Goal: Find contact information: Find contact information

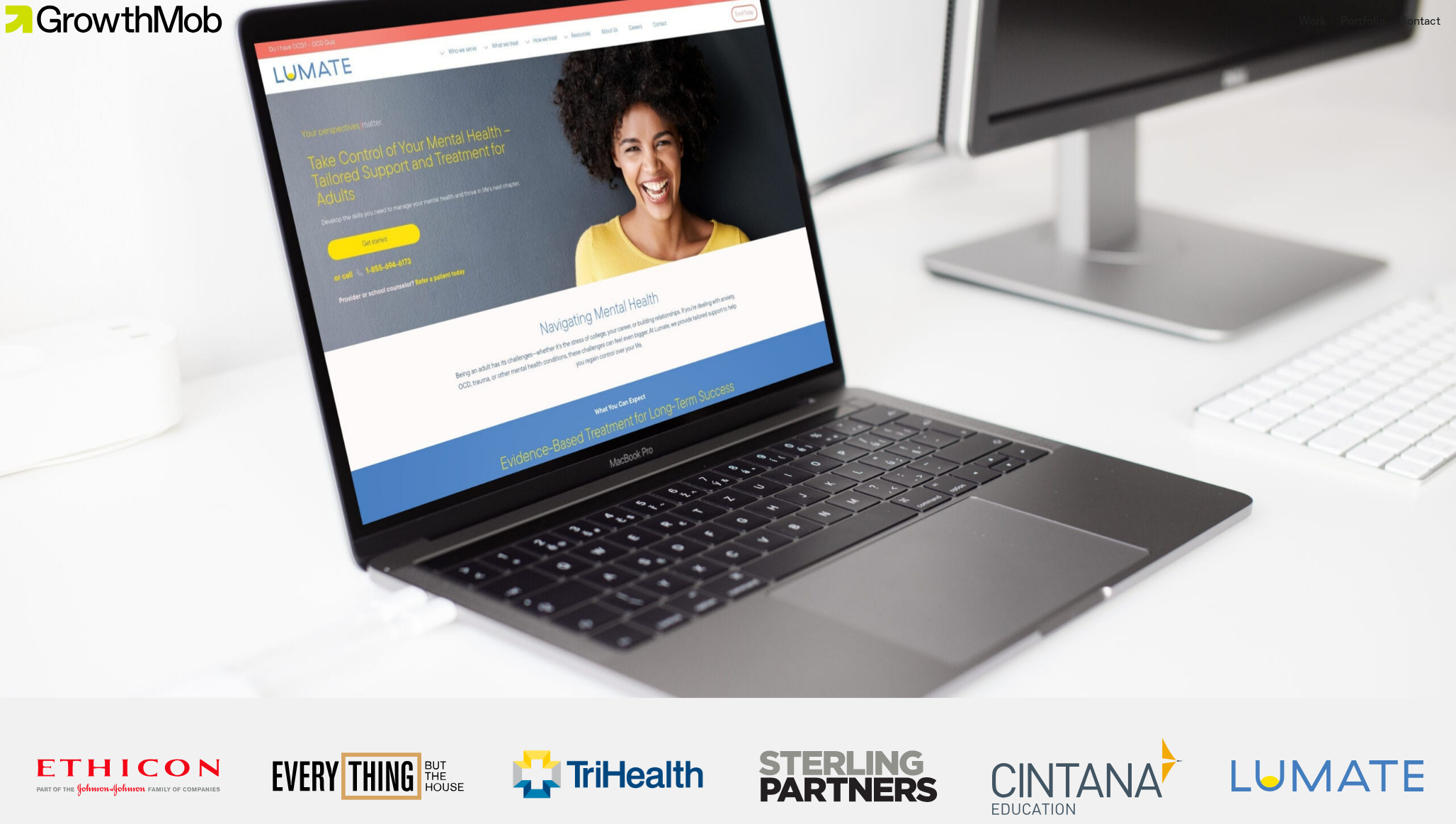
scroll to position [712, 0]
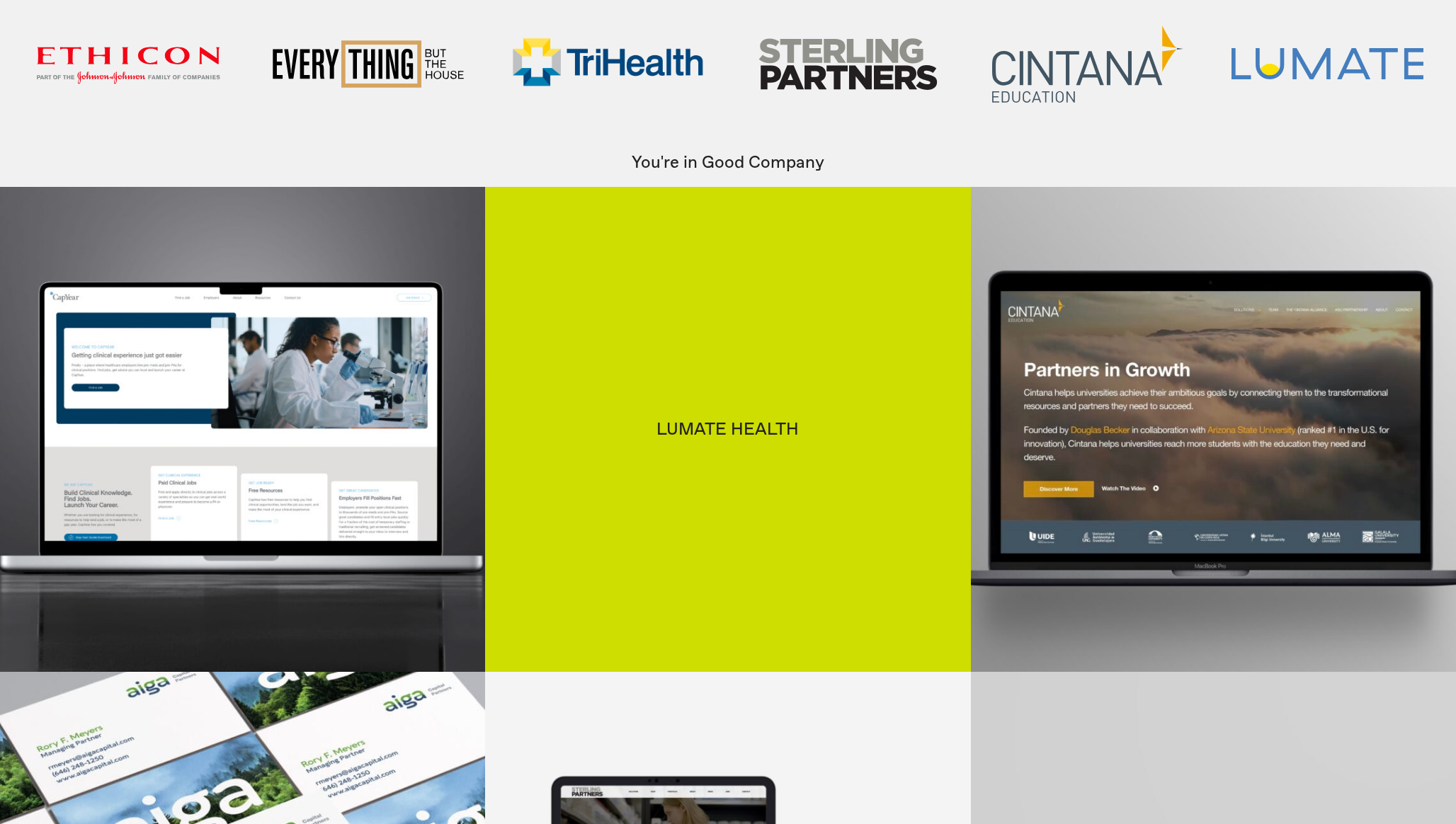
click at [573, 433] on h3 "Lumate Health" at bounding box center [728, 430] width 464 height 17
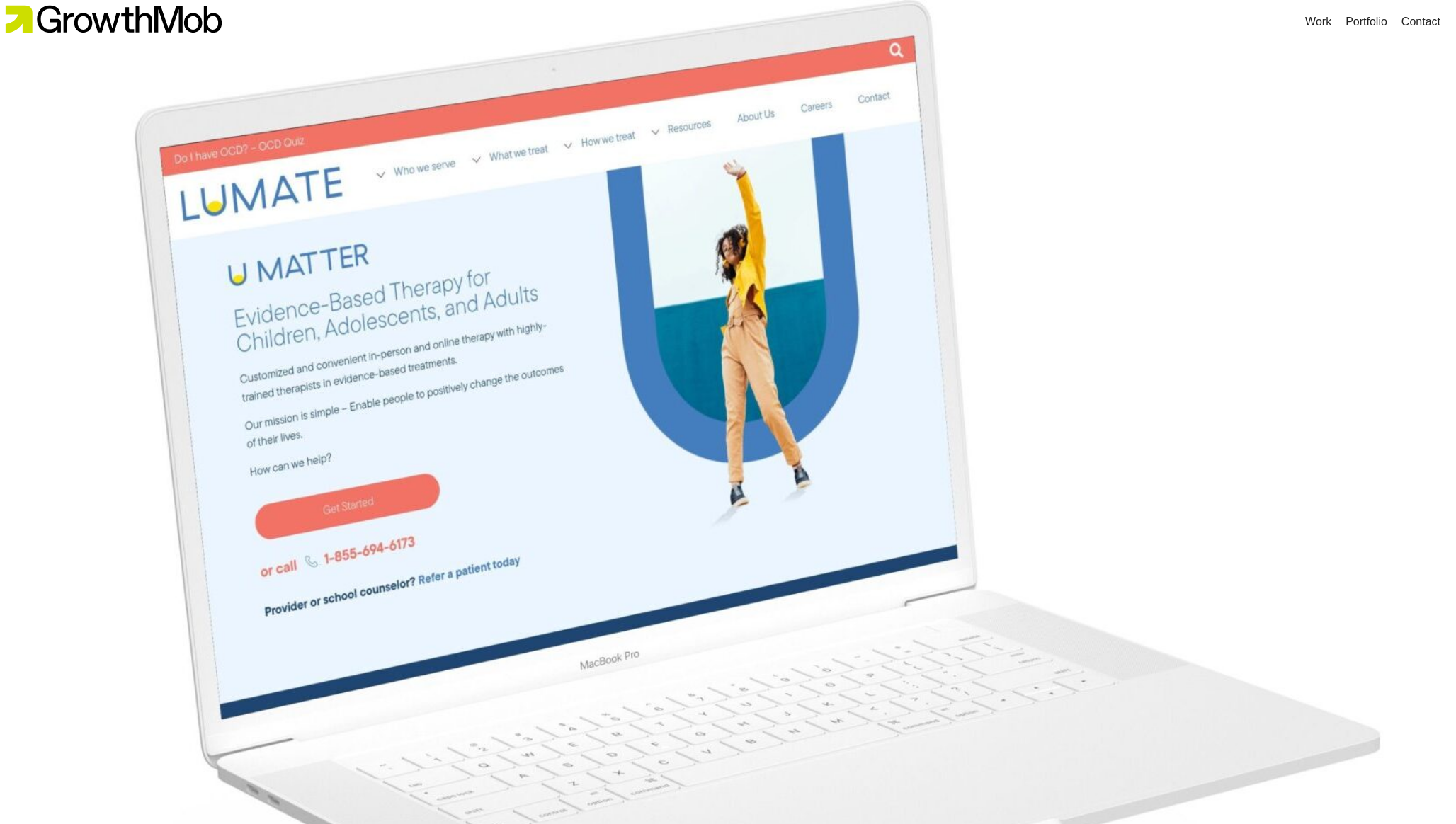
click at [177, 23] on img at bounding box center [113, 20] width 226 height 39
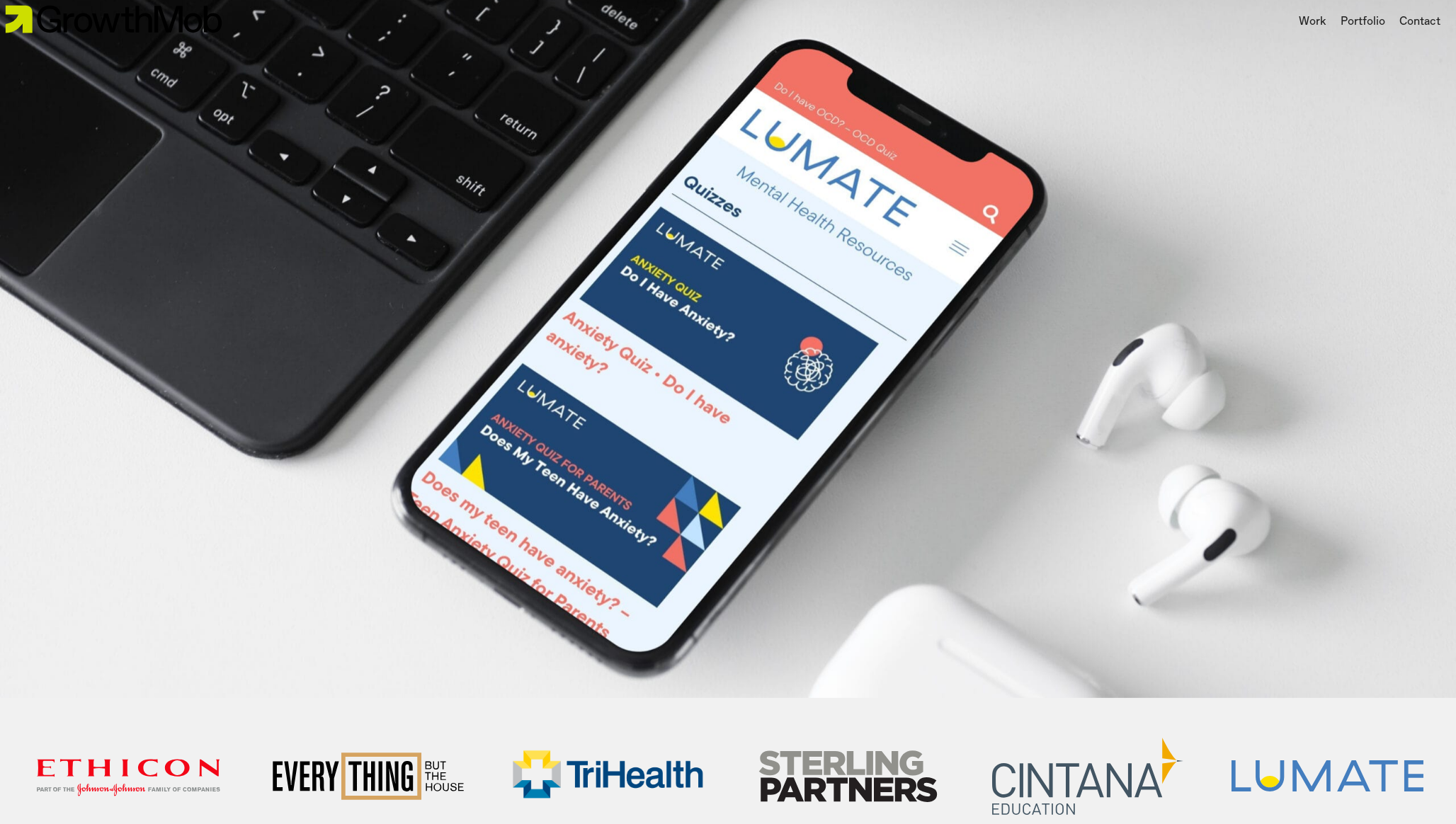
click at [85, 28] on img at bounding box center [113, 20] width 226 height 39
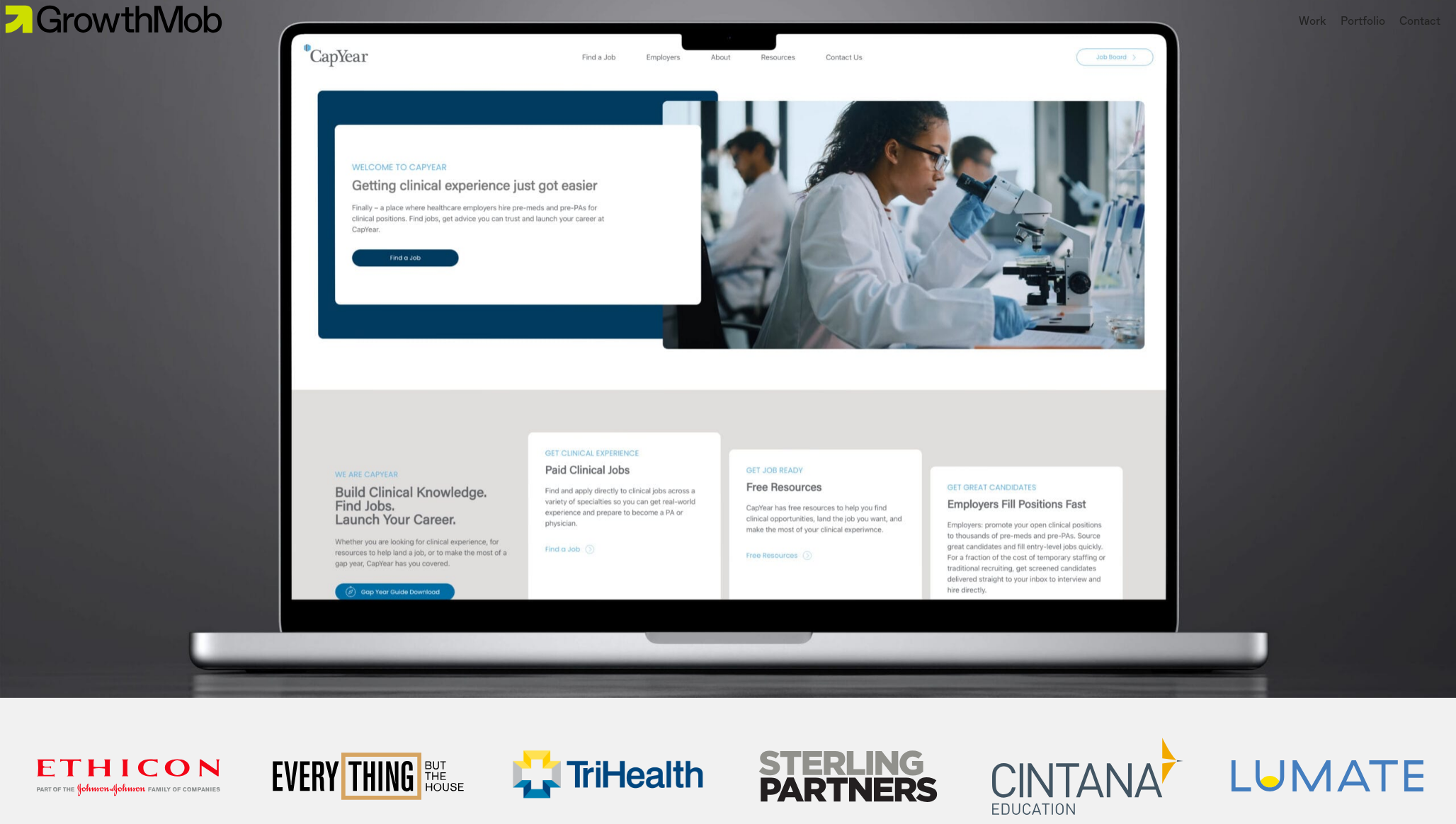
click at [38, 23] on img at bounding box center [113, 20] width 226 height 39
click at [1300, 22] on div "Work" at bounding box center [1313, 22] width 27 height 17
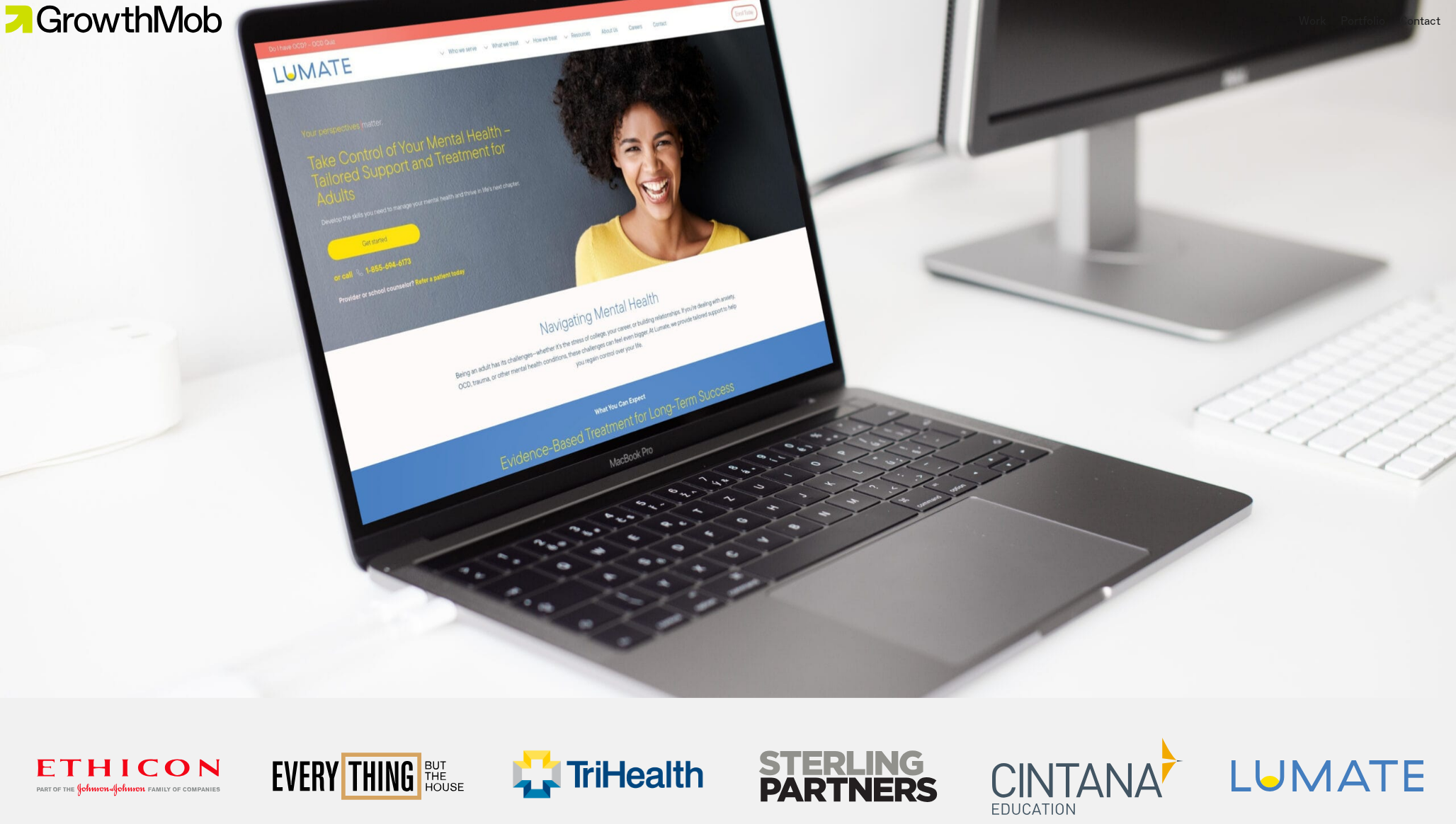
click at [1066, 40] on header "Work Portfolio Contact" at bounding box center [728, 22] width 1456 height 44
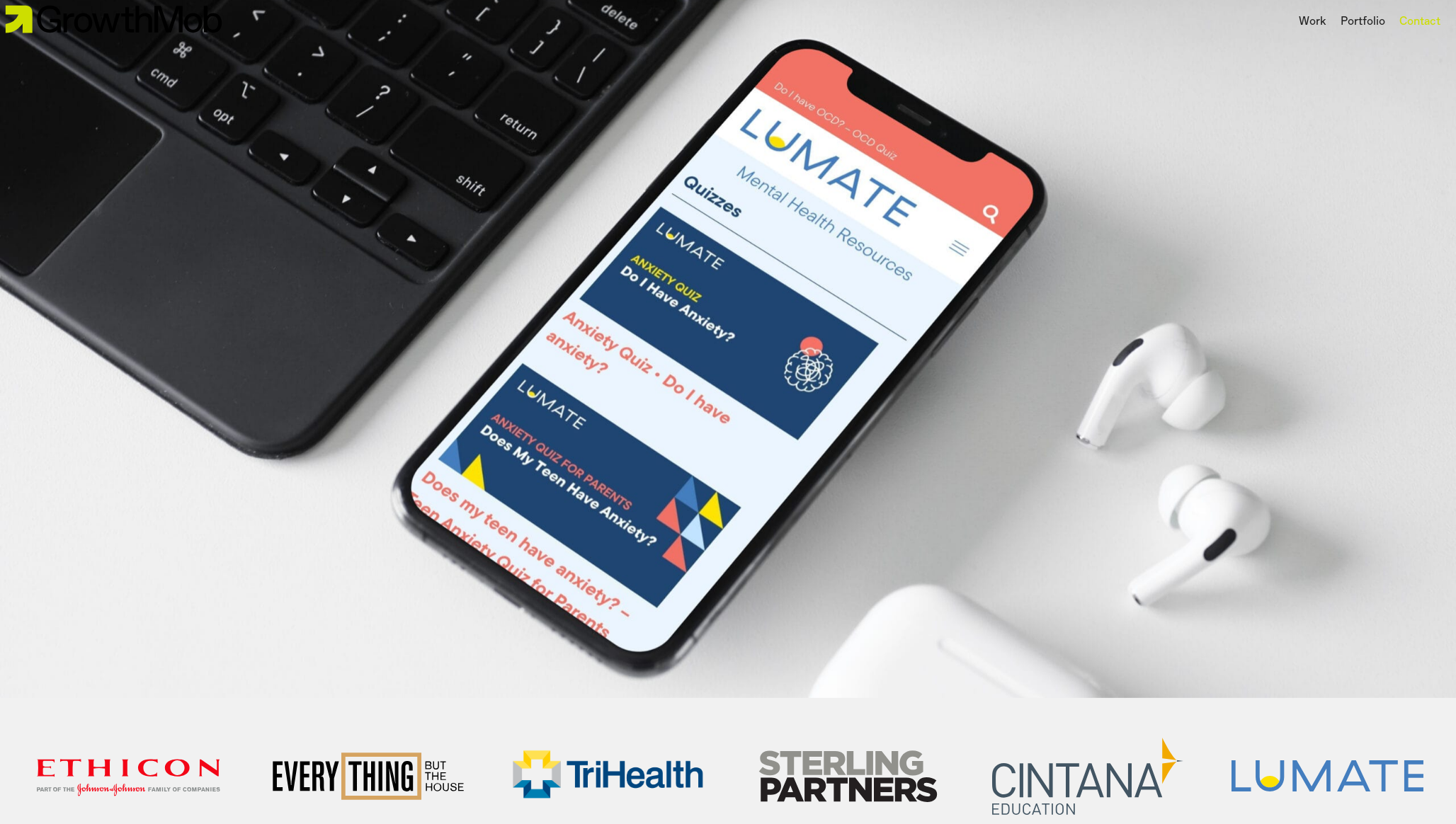
click at [1440, 26] on div "Contact" at bounding box center [1420, 22] width 56 height 24
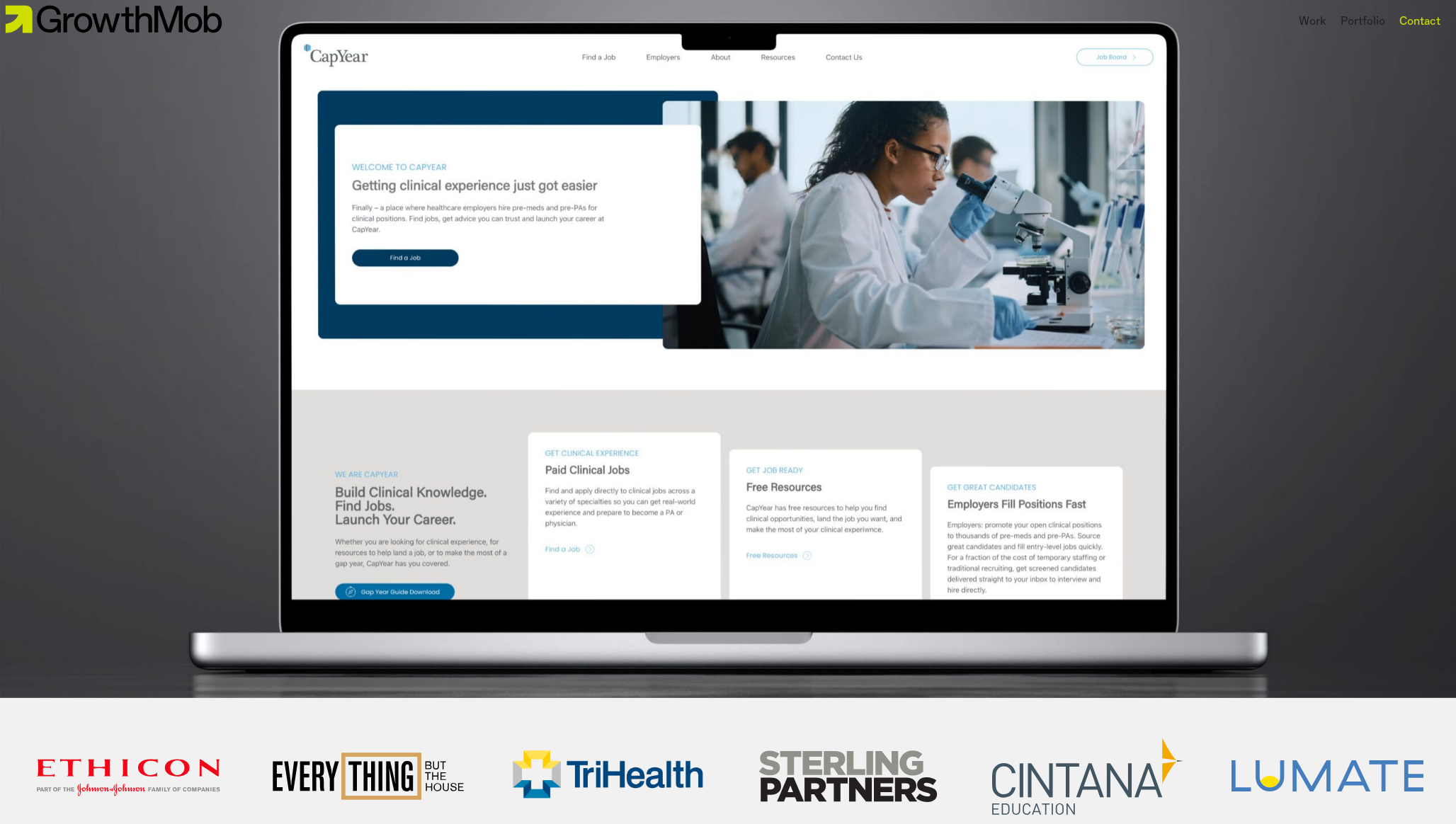
click at [1422, 16] on div "Contact" at bounding box center [1420, 22] width 41 height 17
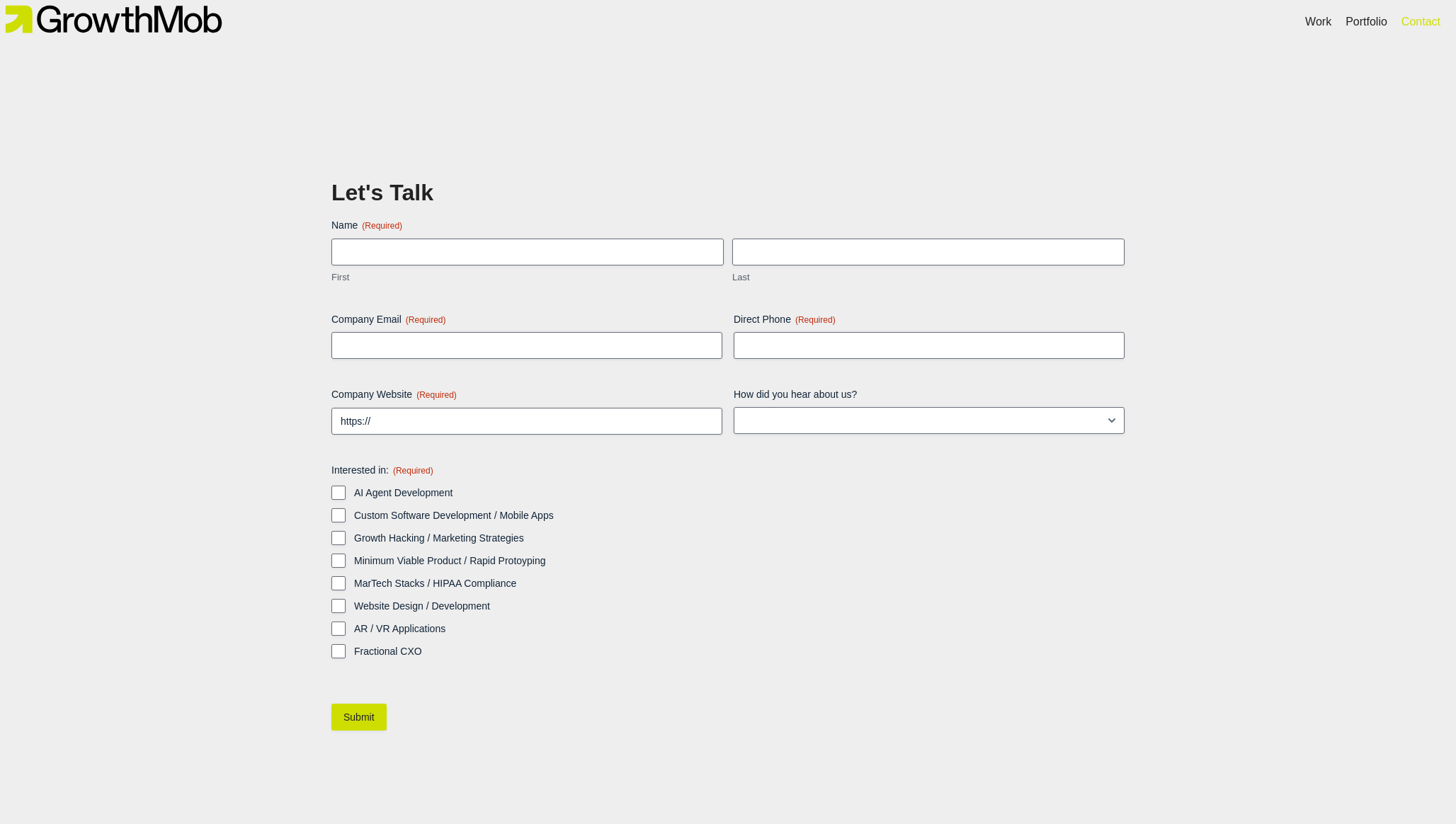
click at [0, 0] on icon "Open/Close Menu" at bounding box center [0, 0] width 0 height 0
click at [226, 39] on img at bounding box center [113, 20] width 226 height 39
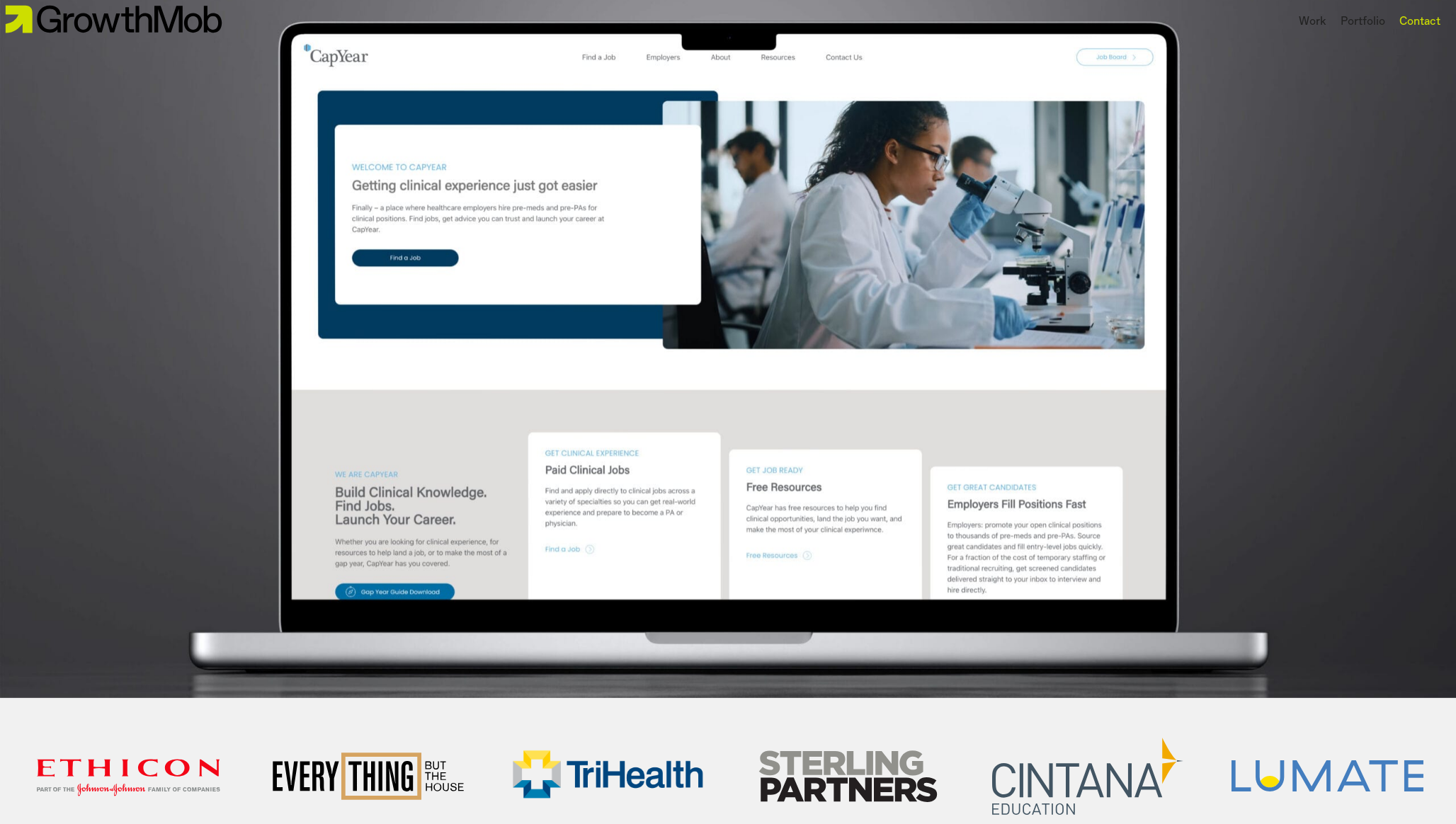
click at [1425, 23] on div "Contact" at bounding box center [1420, 22] width 41 height 17
